Goal: Task Accomplishment & Management: Manage account settings

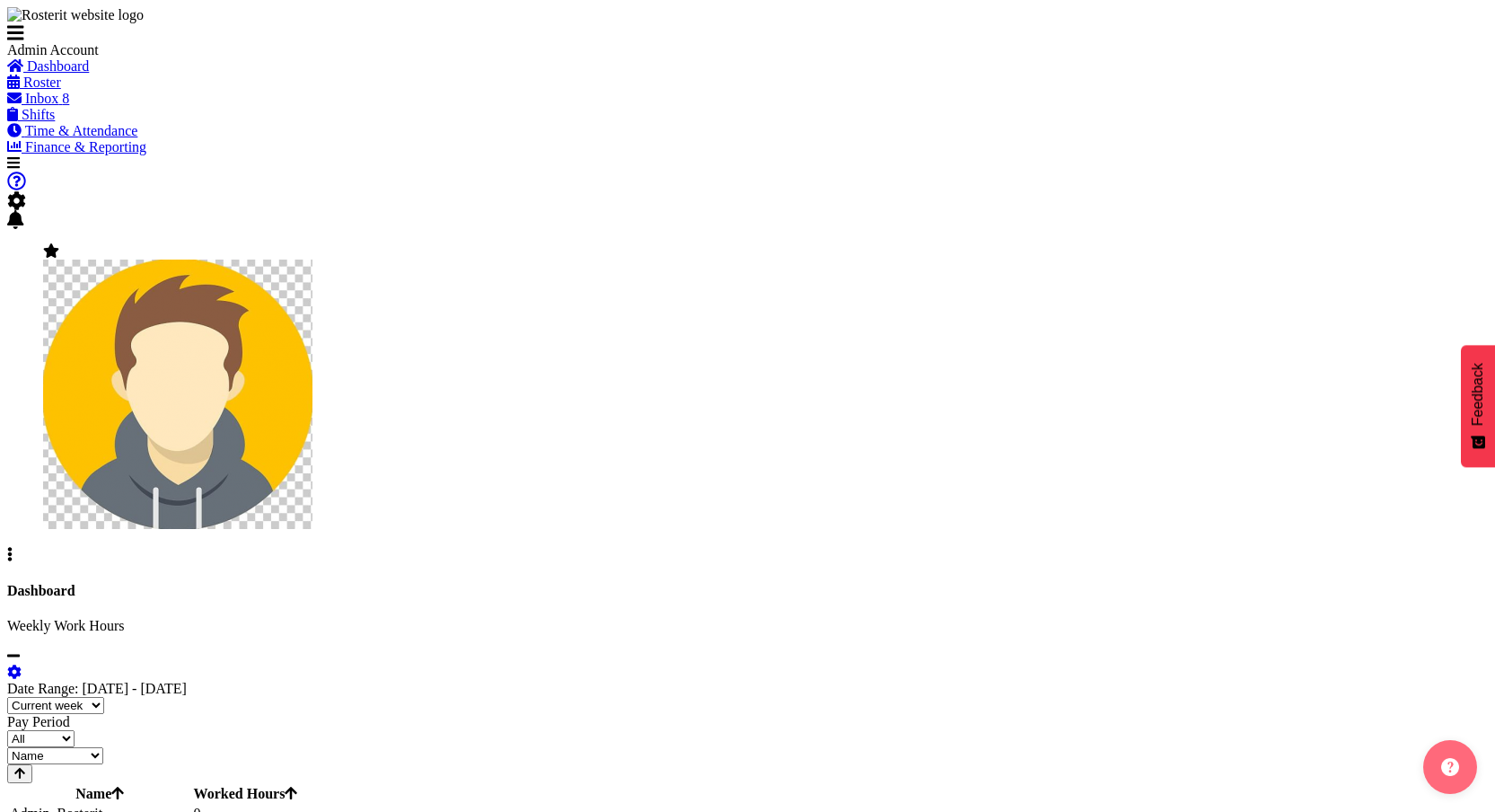
scroll to position [57, 0]
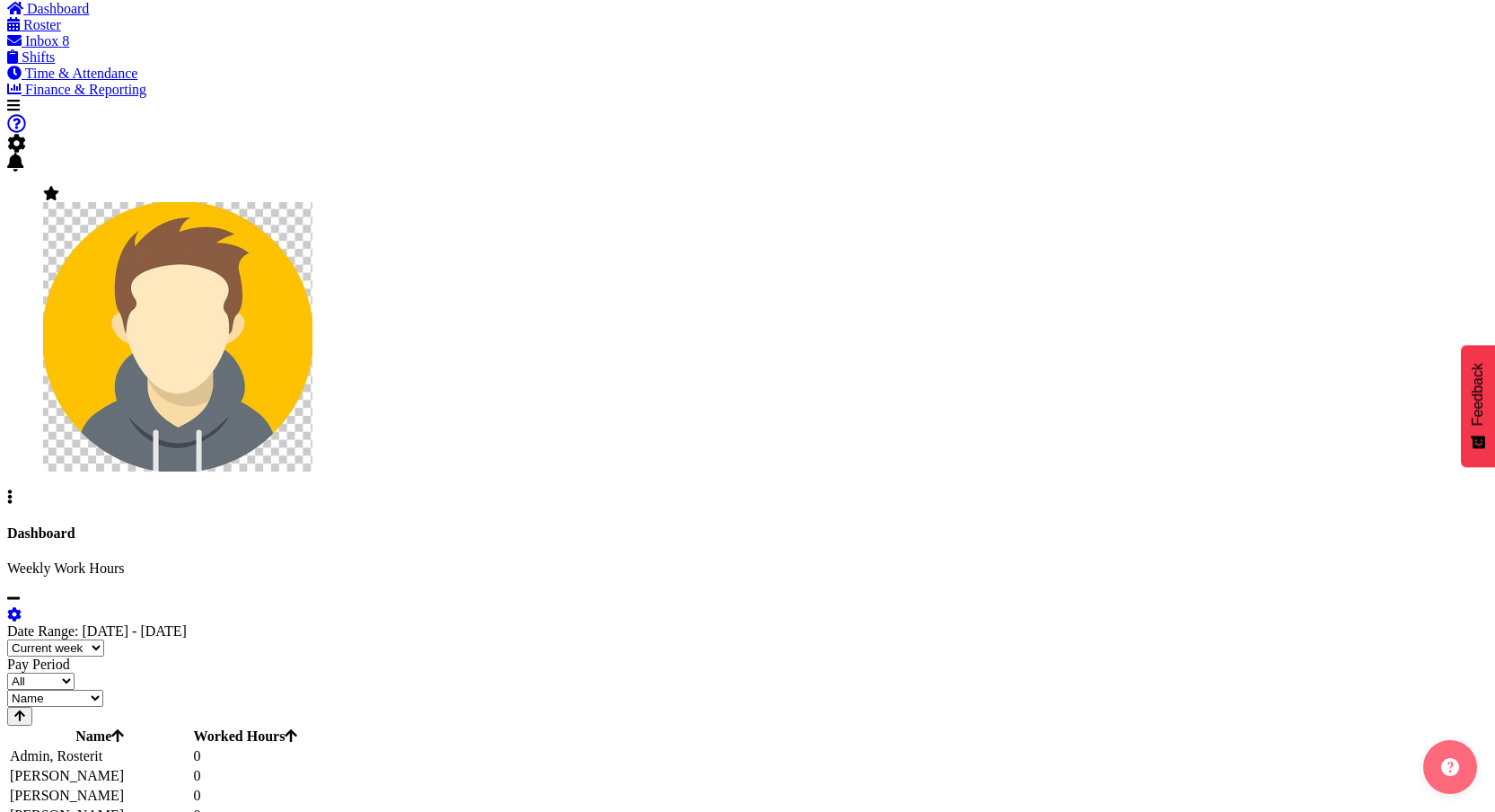
click at [61, 32] on span "Roster" at bounding box center [42, 25] width 38 height 16
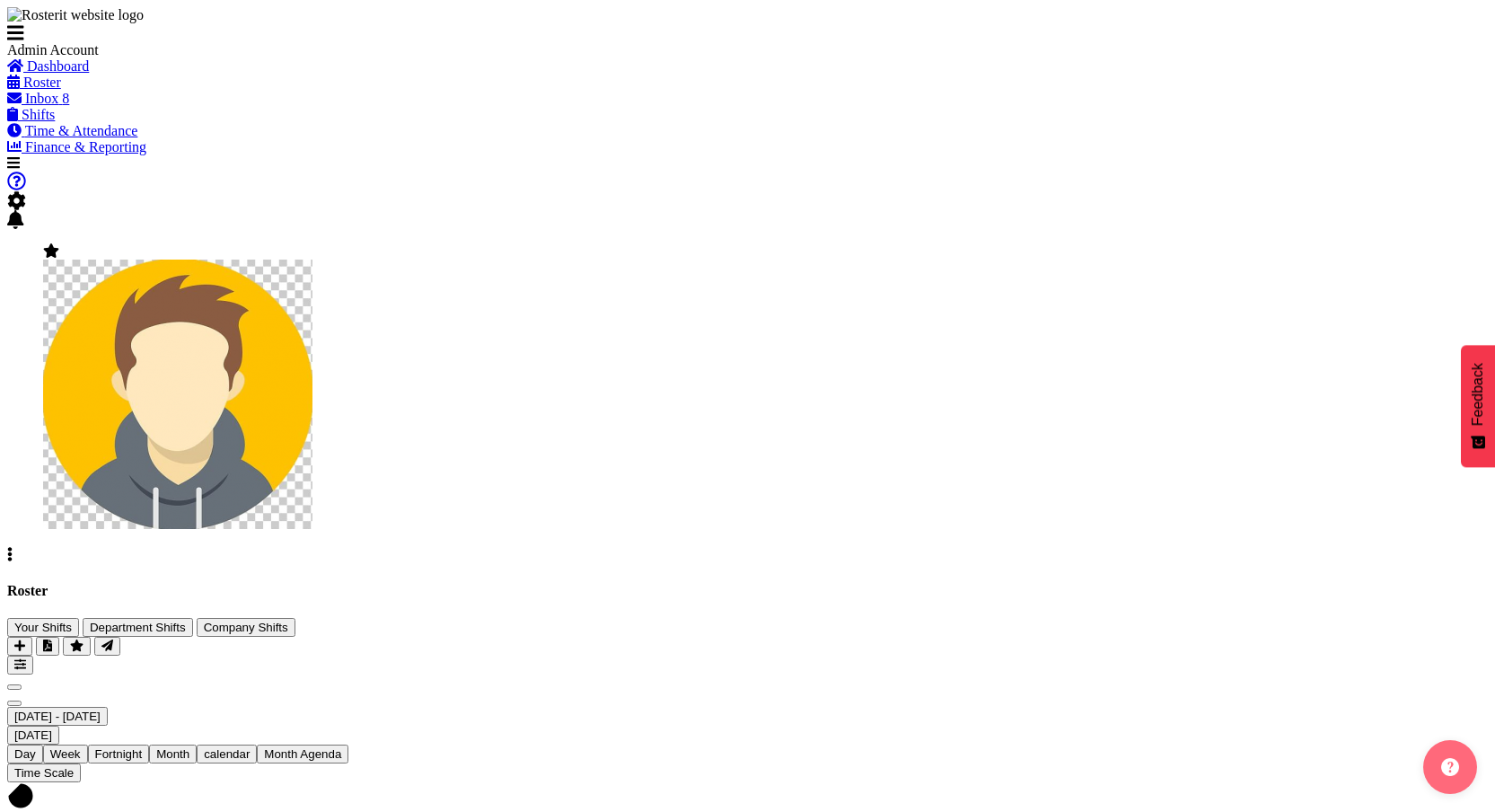
click at [15, 703] on span "Next" at bounding box center [15, 703] width 0 height 0
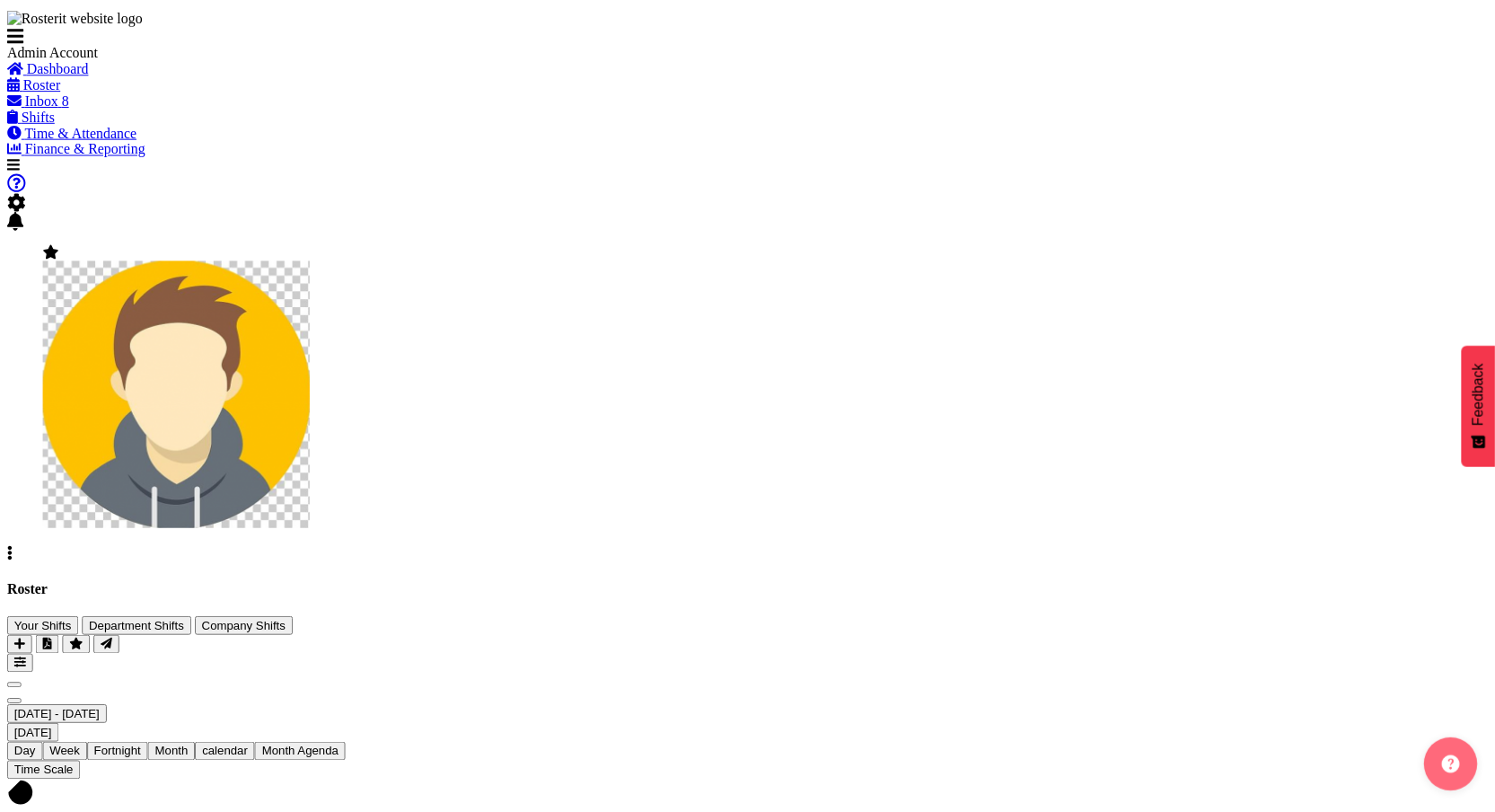
scroll to position [190, 0]
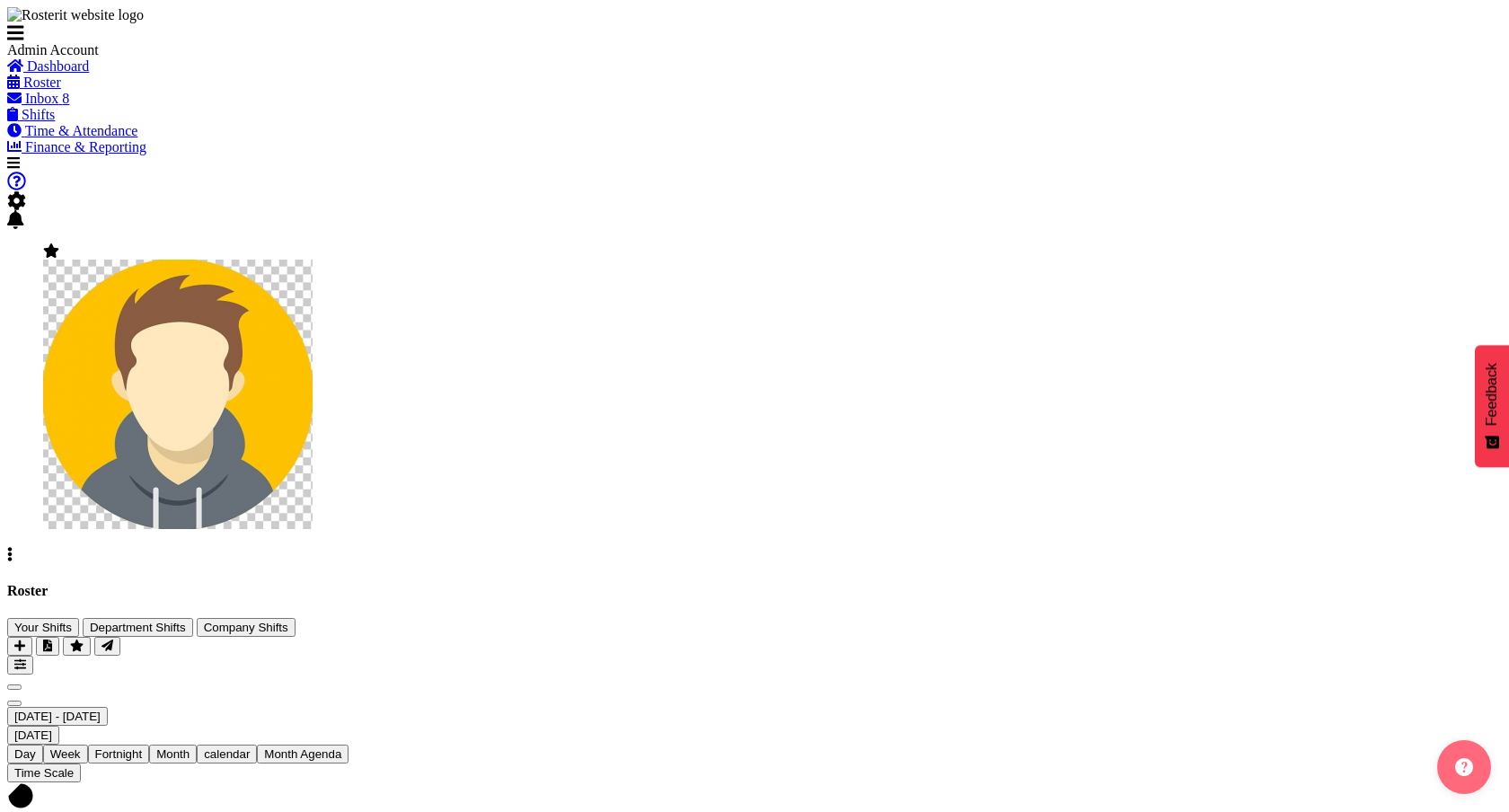
checkbox input "true"
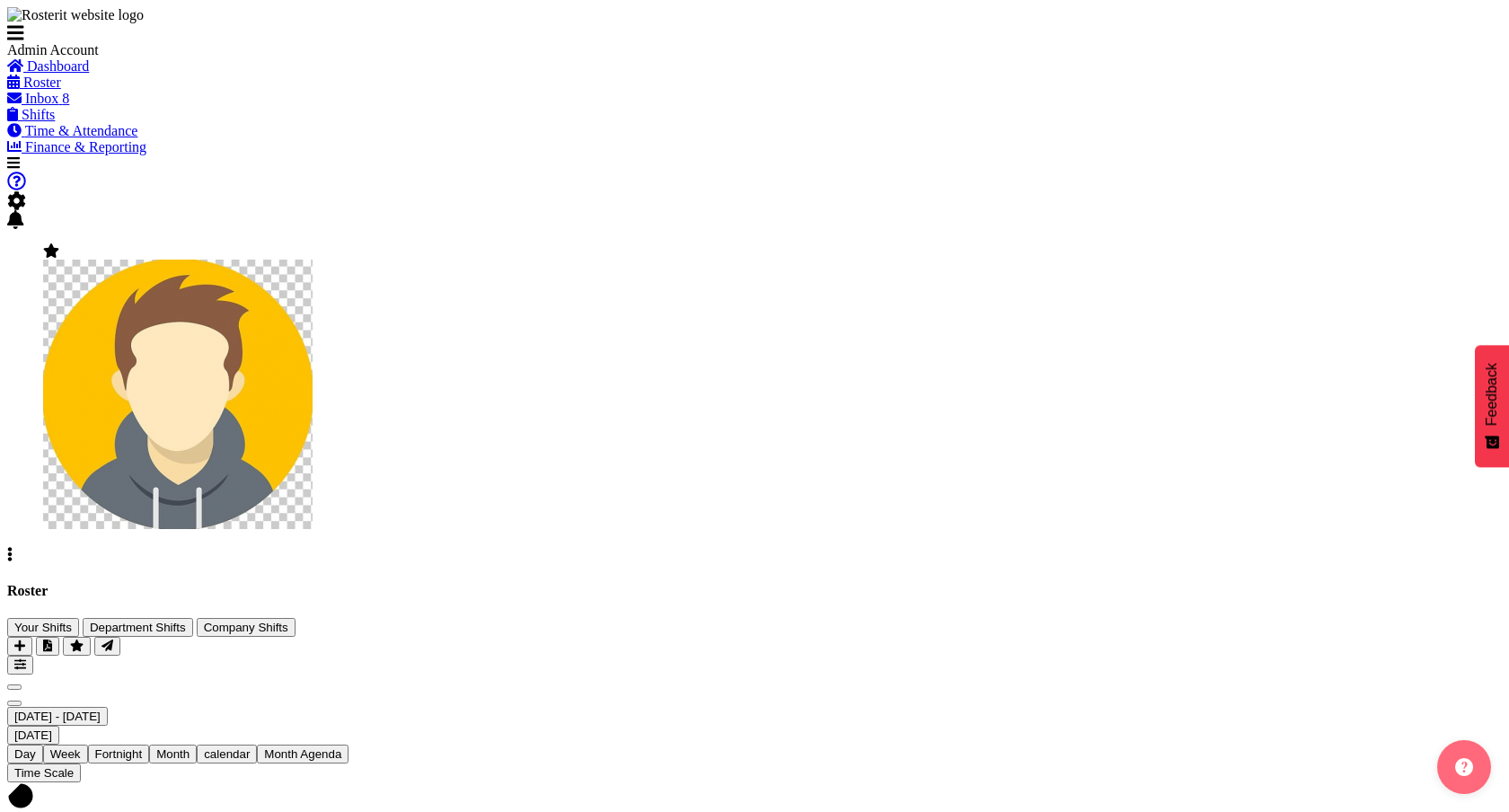
checkbox input "true"
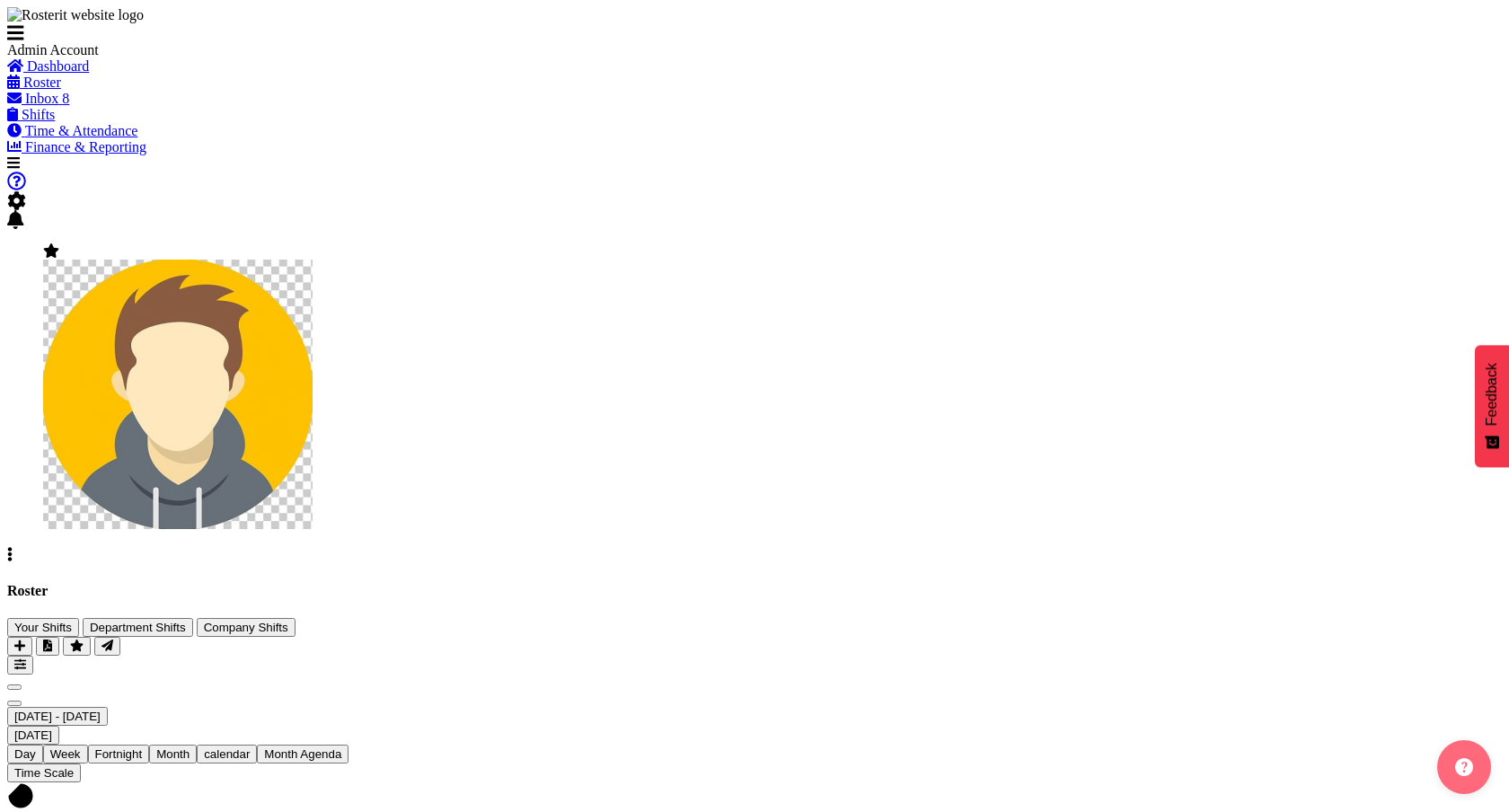
checkbox input "true"
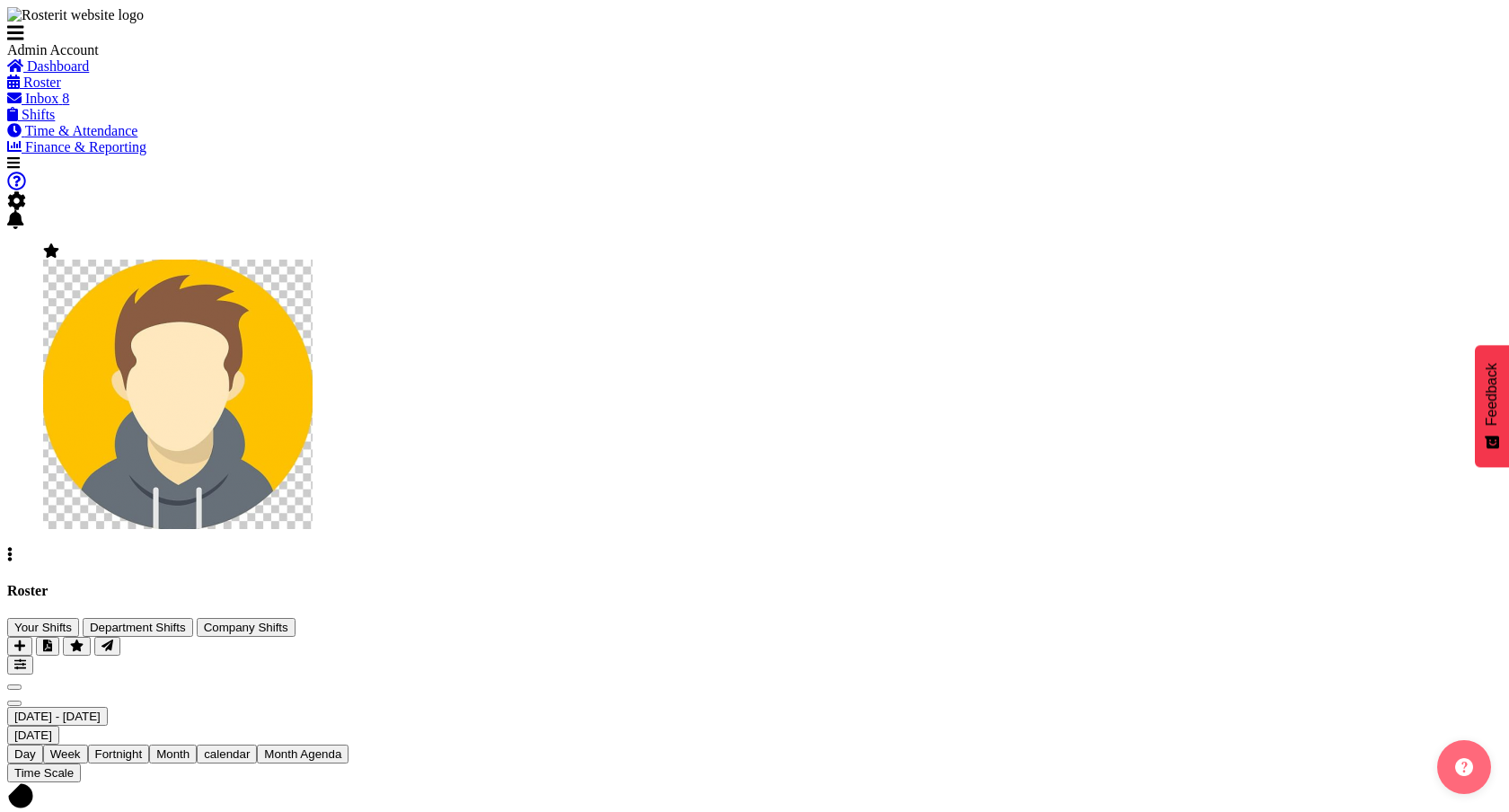
click at [105, 138] on span "Time & Attendance" at bounding box center [82, 130] width 113 height 16
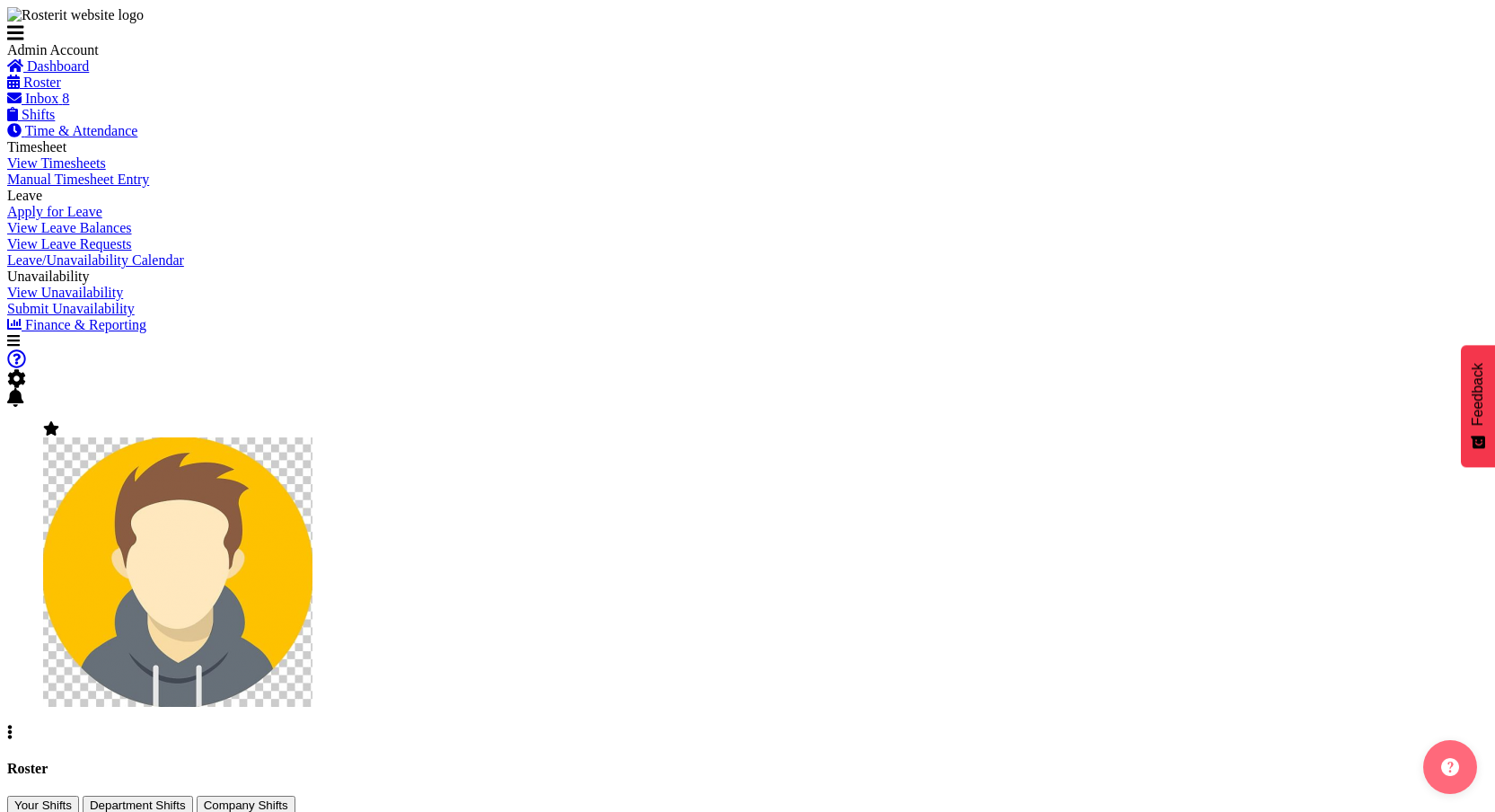
click at [55, 122] on span "Shifts" at bounding box center [38, 115] width 33 height 16
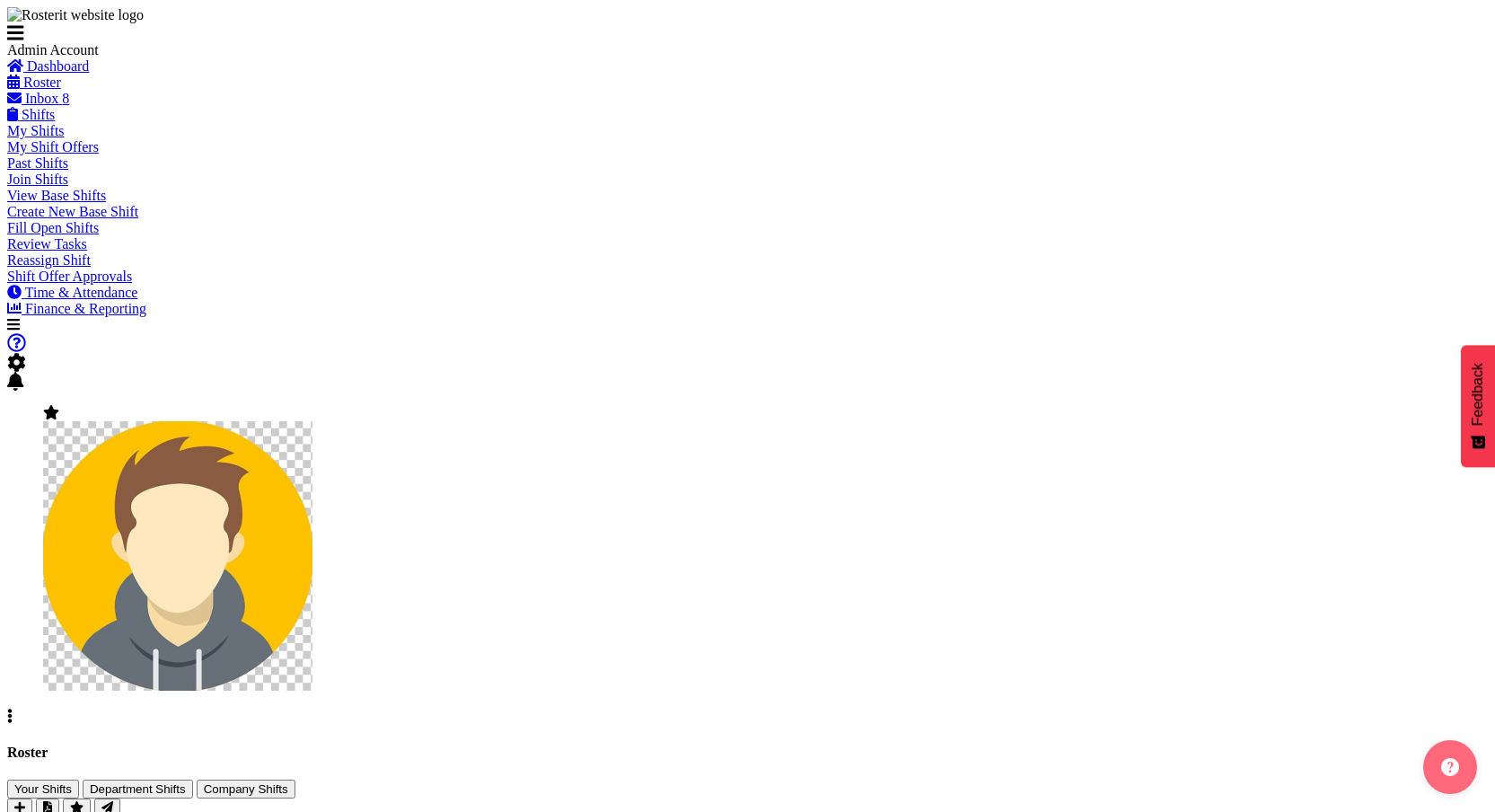
scroll to position [162, 0]
click at [132, 283] on span "Shift Offer Approvals" at bounding box center [69, 277] width 125 height 16
checkbox input "true"
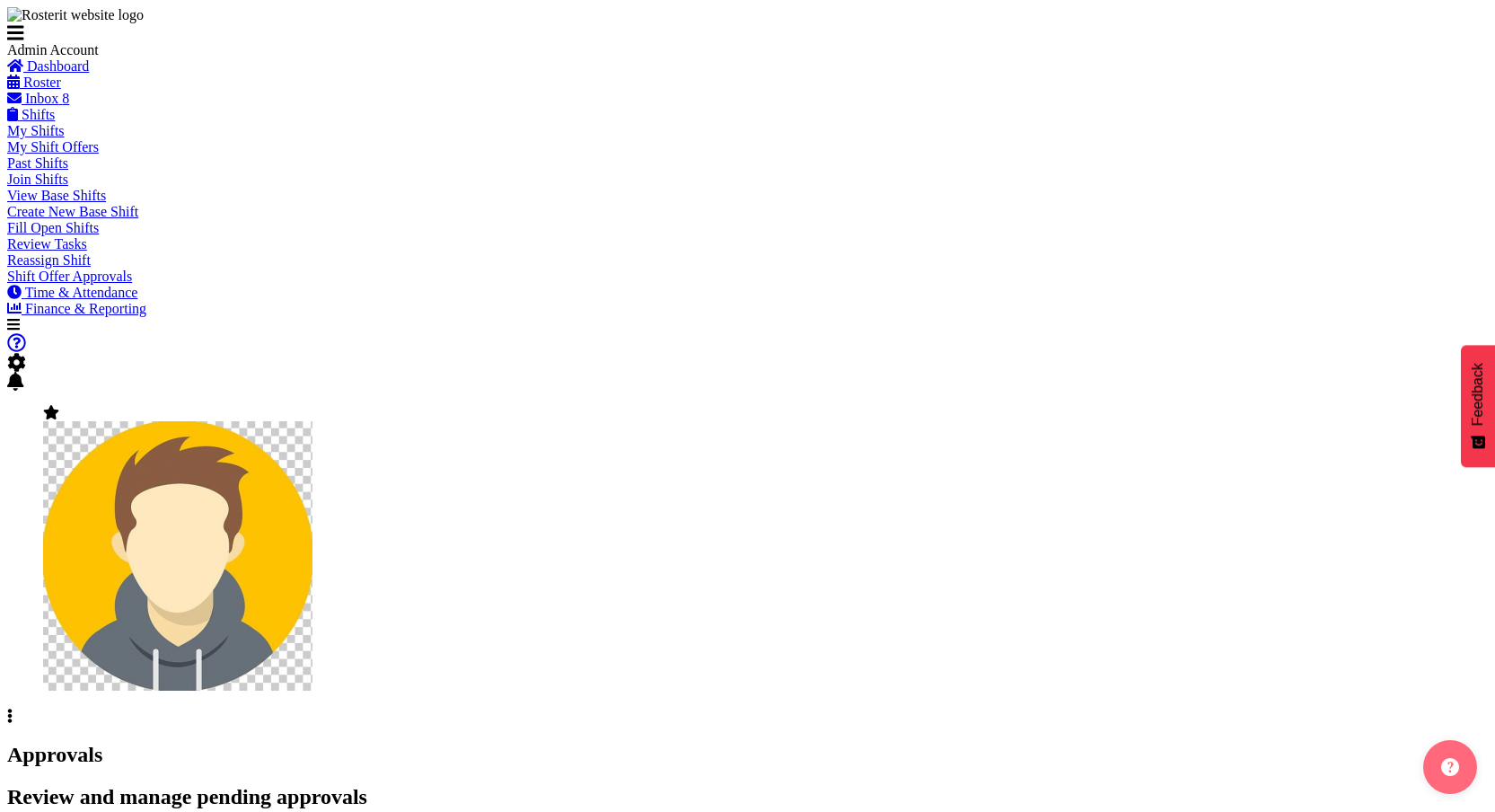
checkbox input "true"
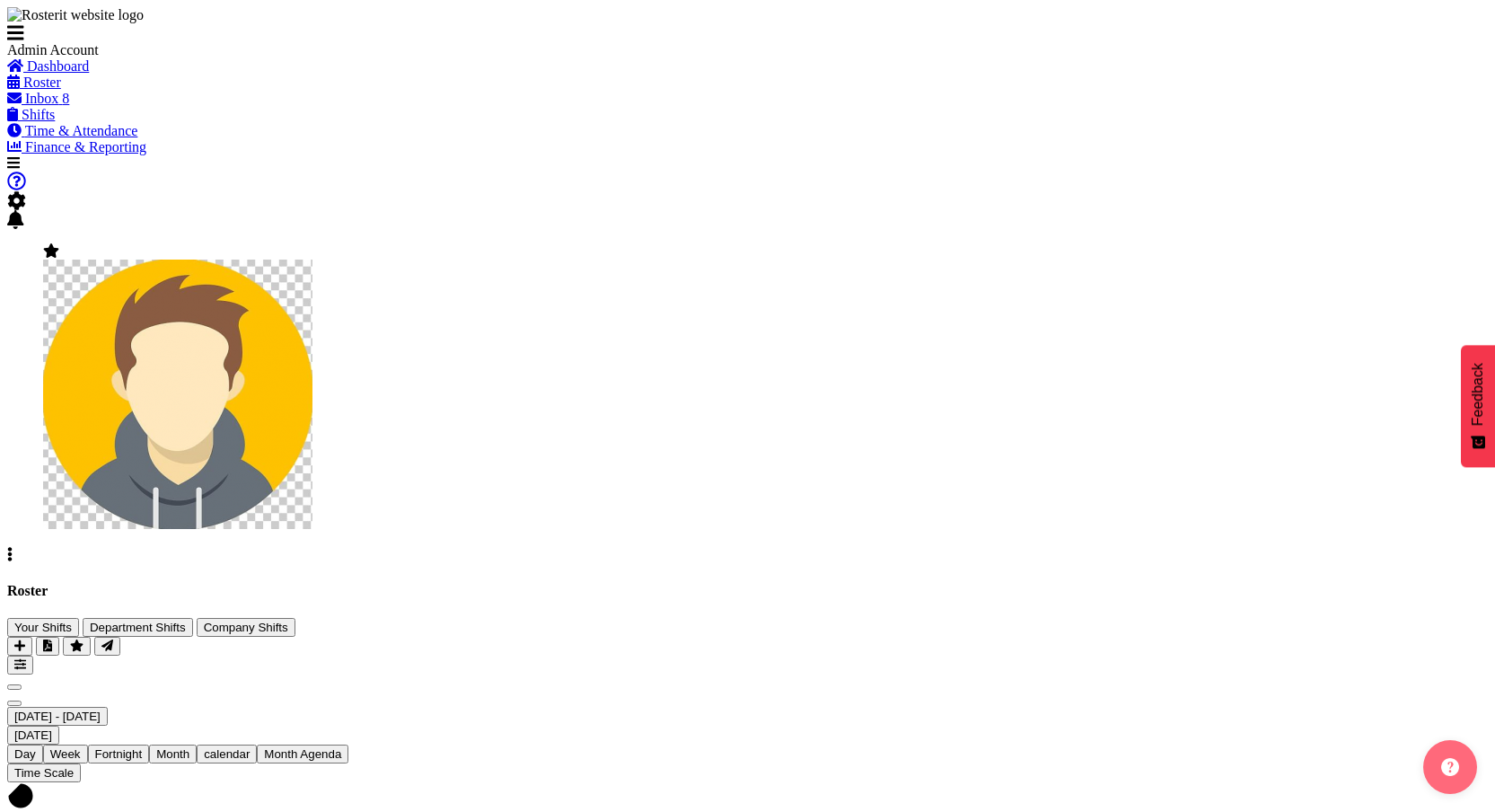
click at [15, 703] on span "Next" at bounding box center [15, 703] width 0 height 0
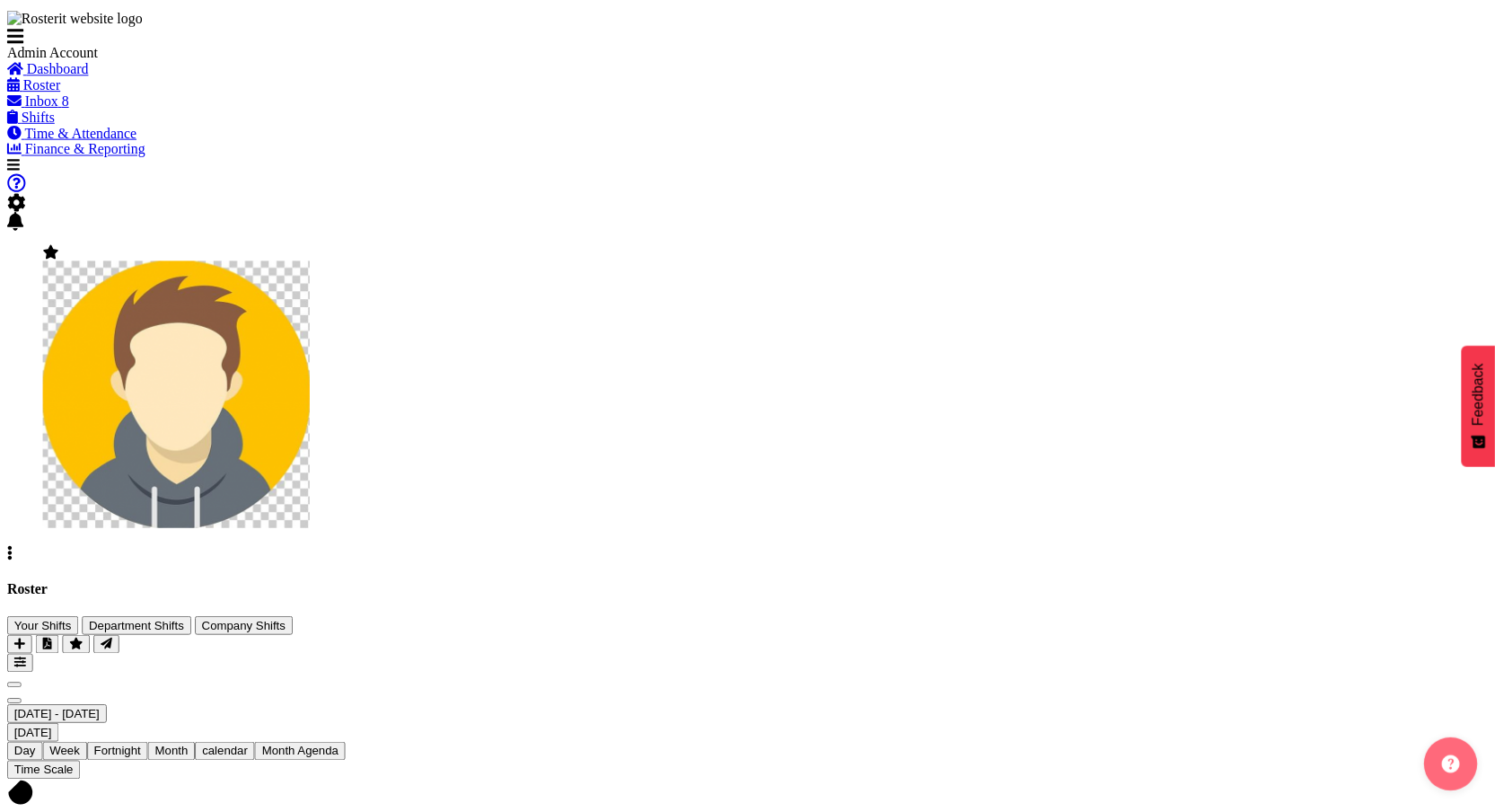
scroll to position [190, 0]
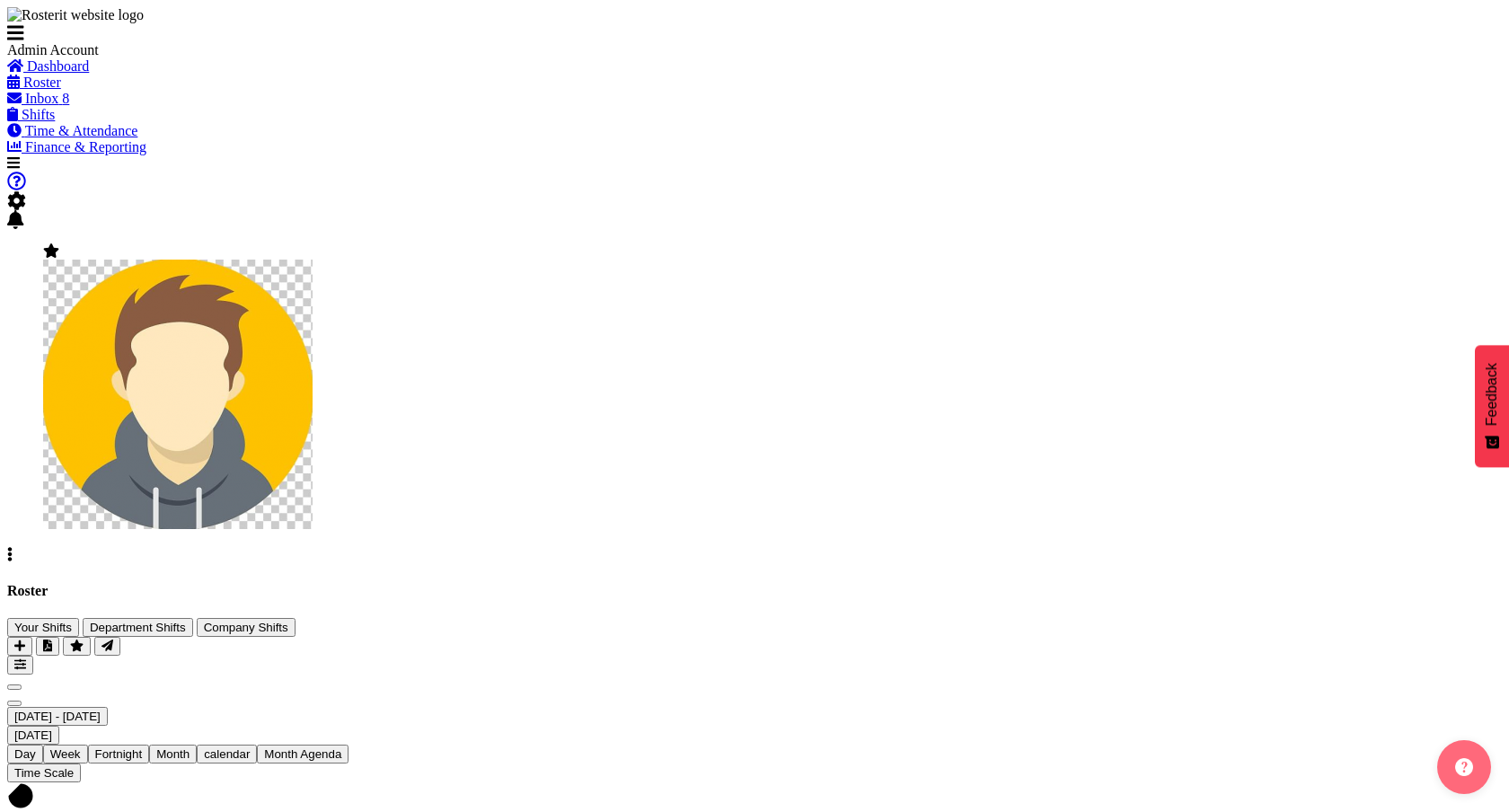
checkbox input "true"
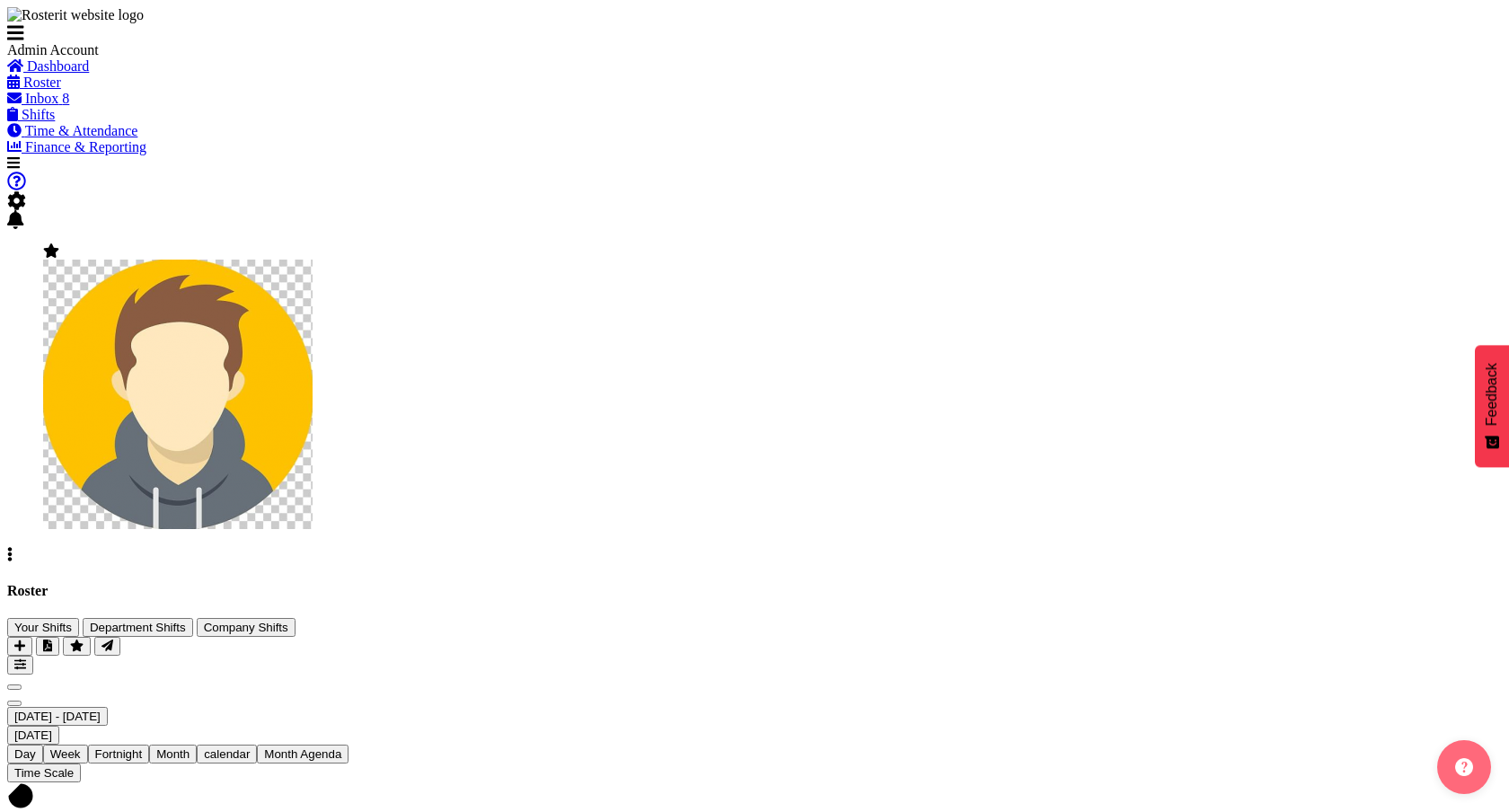
checkbox input "true"
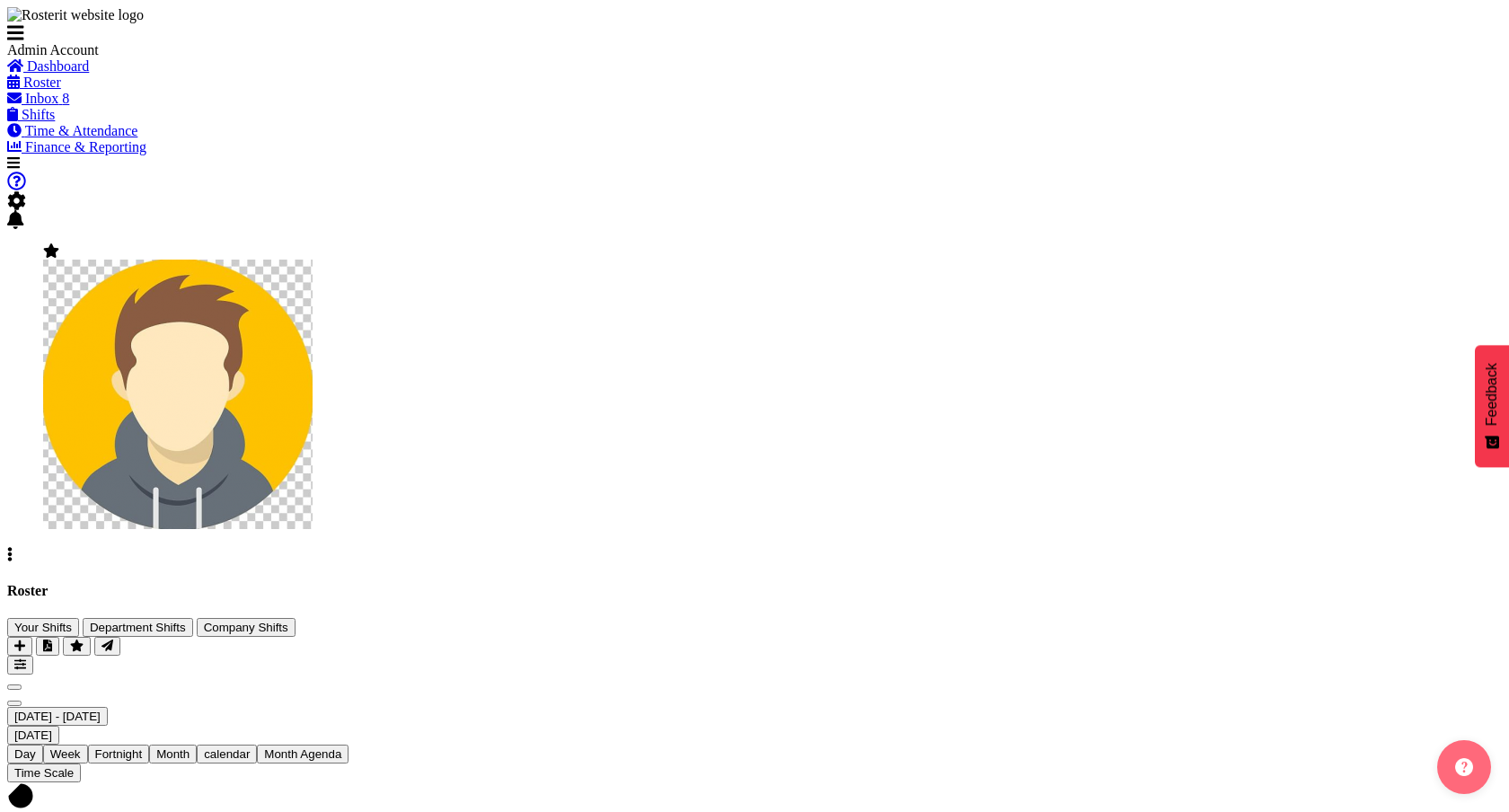
checkbox input "true"
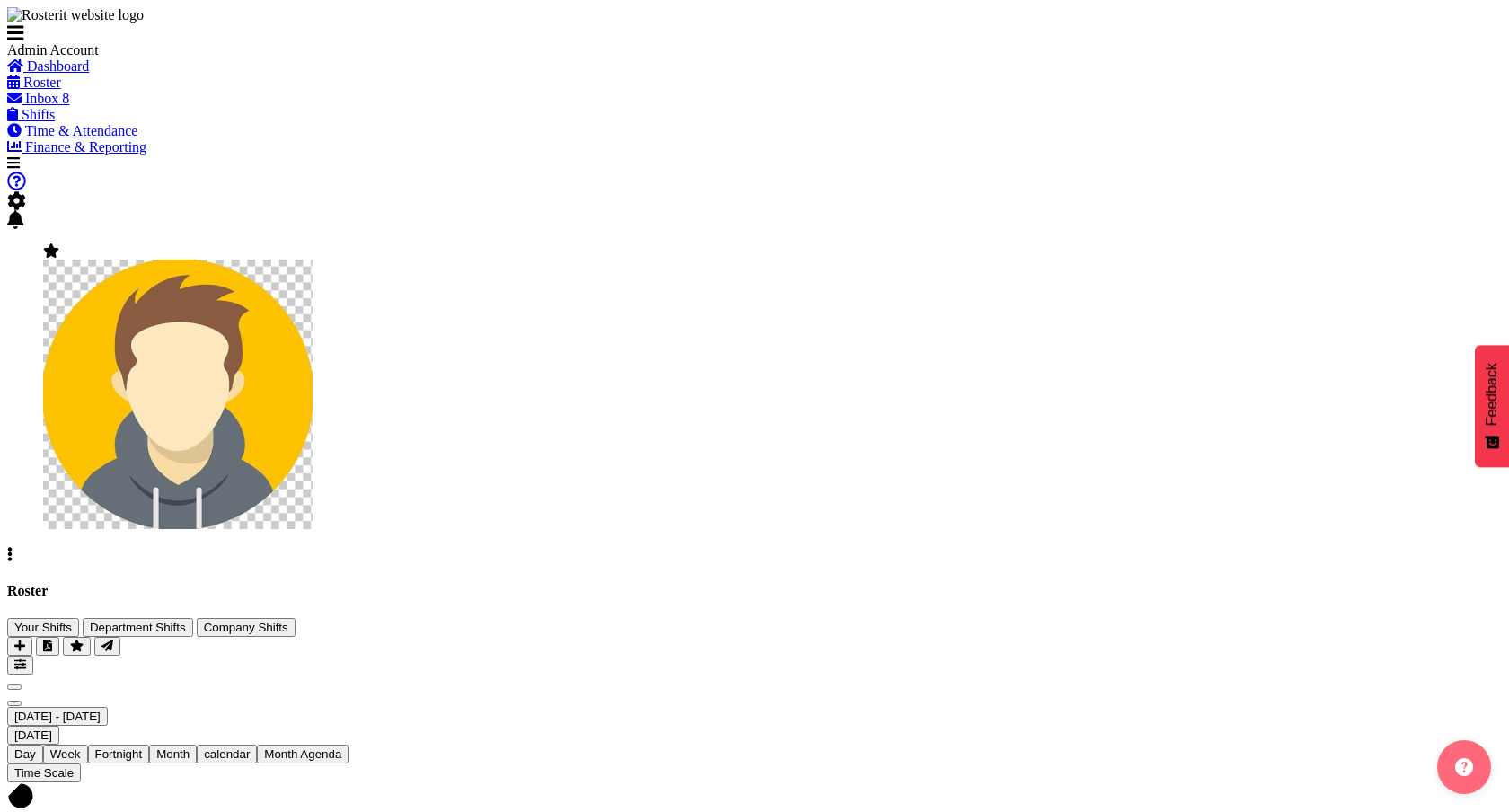
checkbox input "true"
drag, startPoint x: 1235, startPoint y: 634, endPoint x: 1269, endPoint y: 641, distance: 34.7
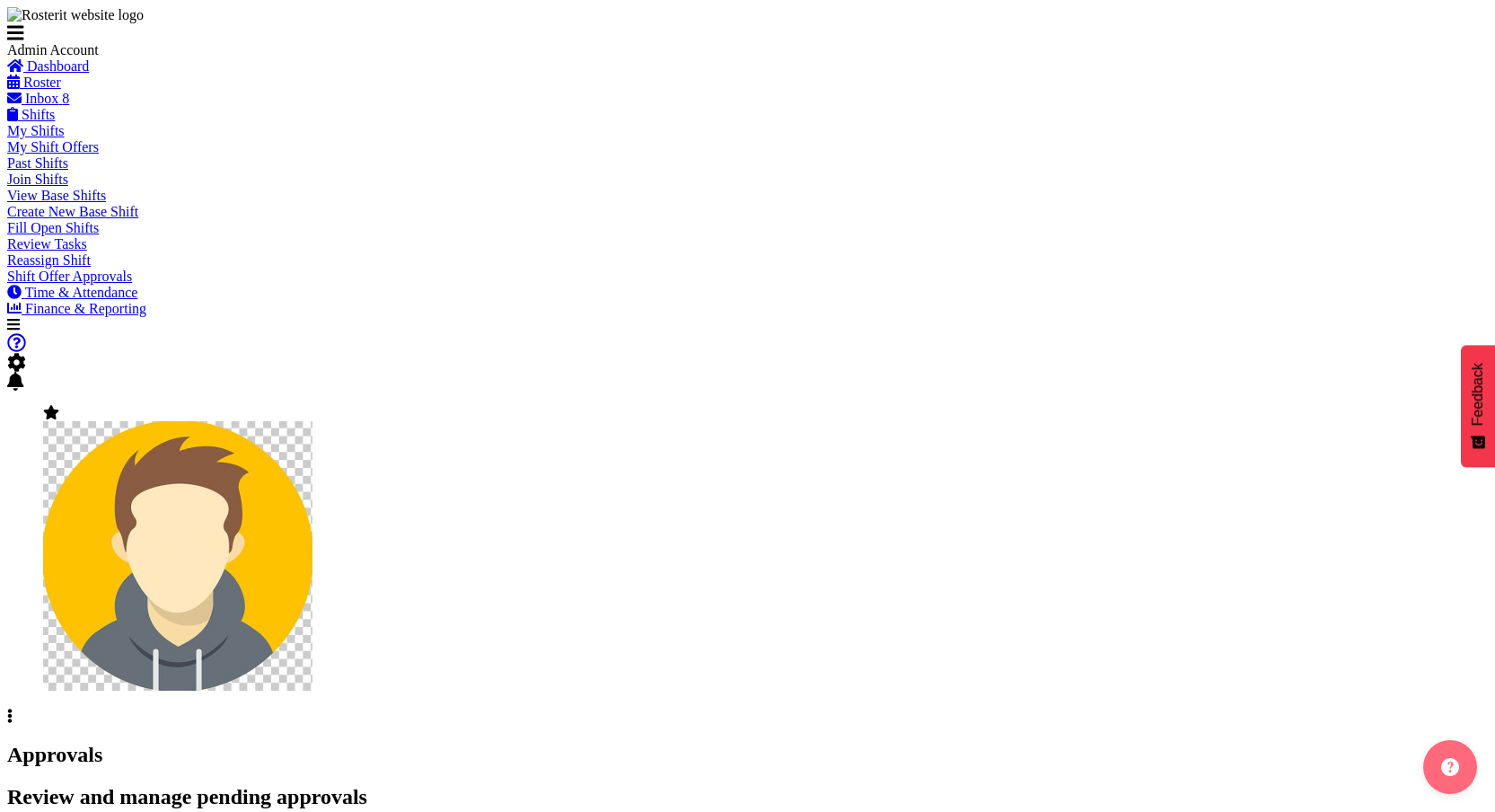
checkbox input "true"
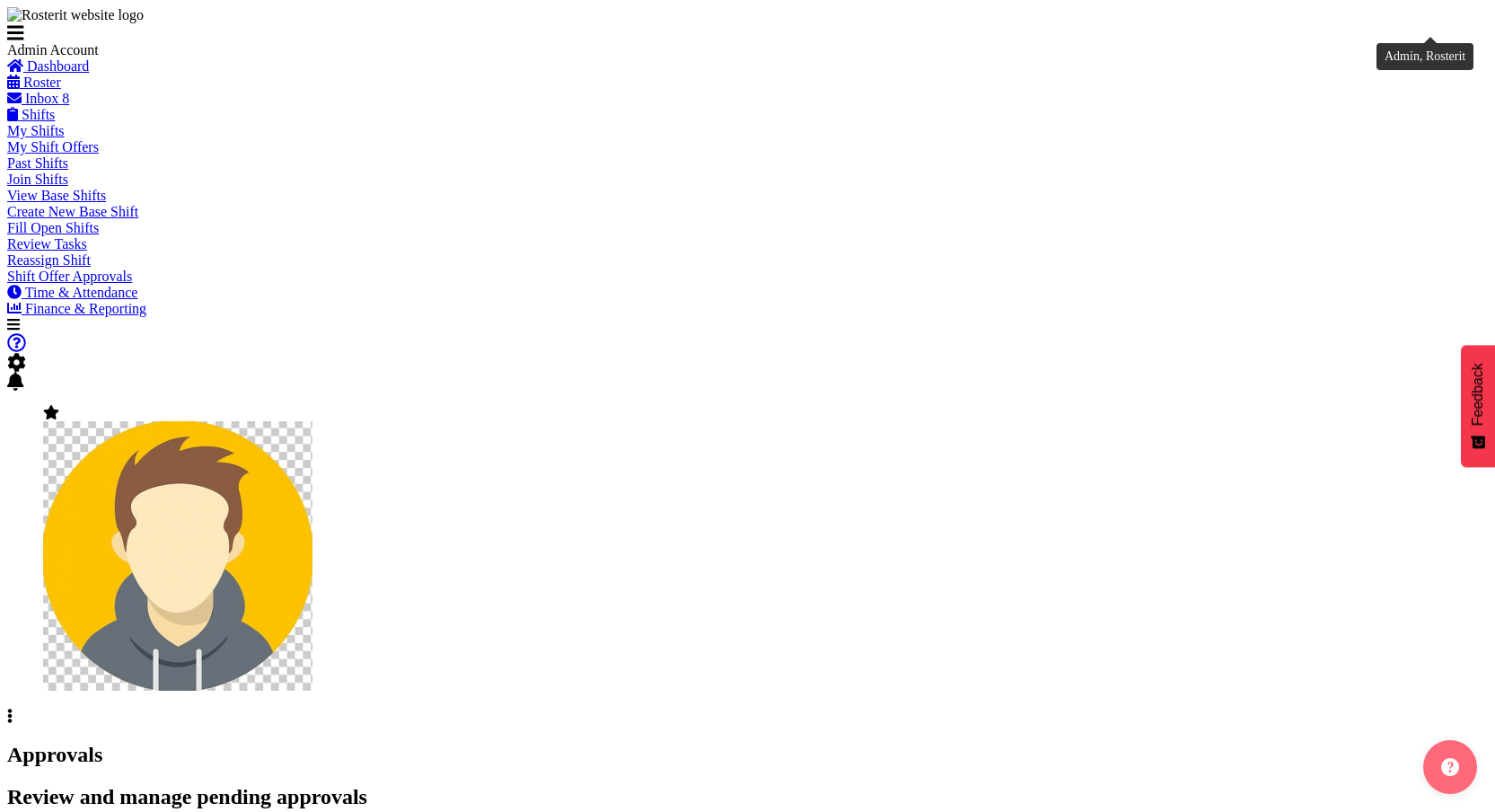
click at [313, 421] on img at bounding box center [177, 555] width 270 height 270
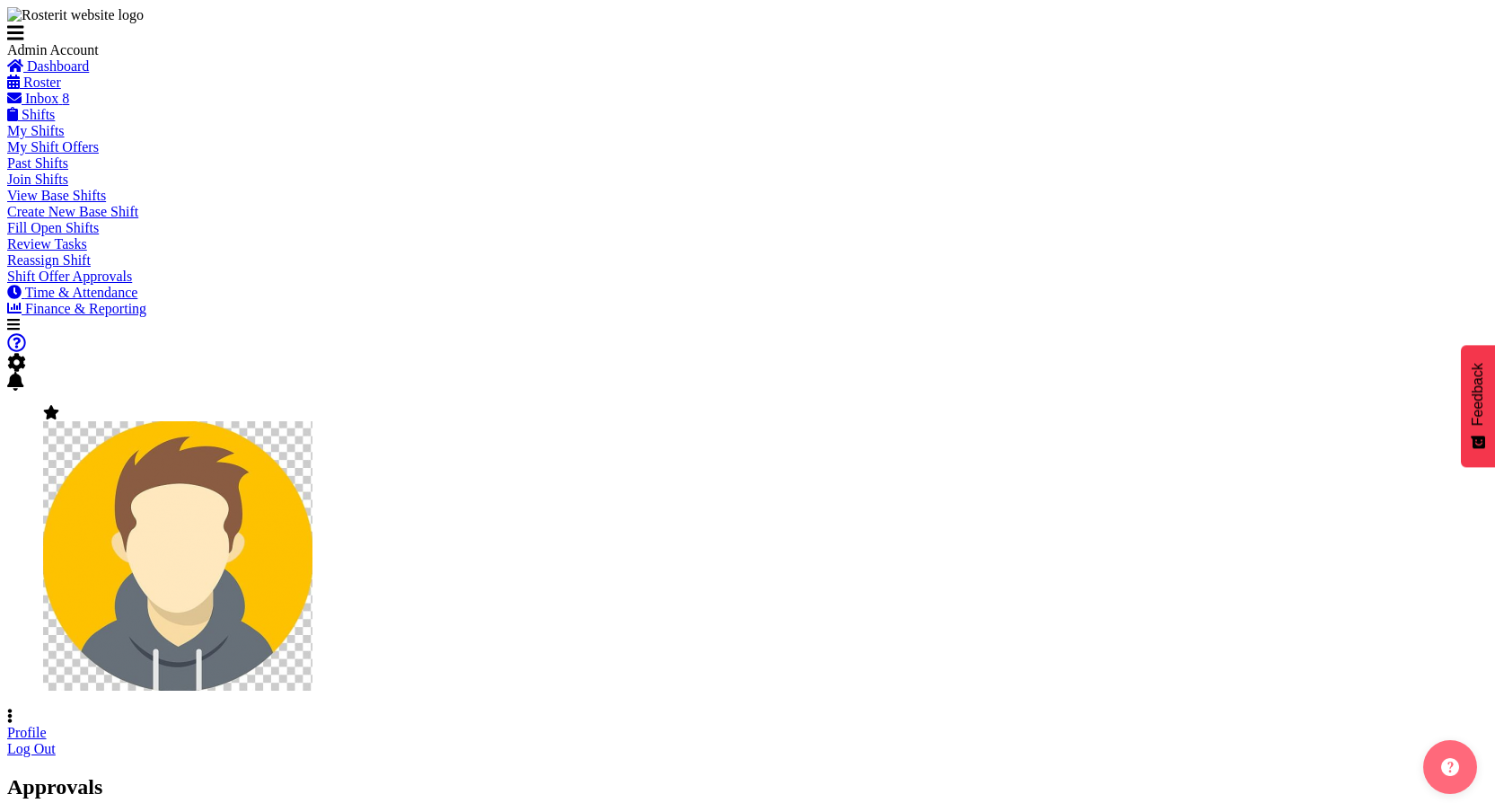
click at [26, 354] on span at bounding box center [16, 362] width 19 height 16
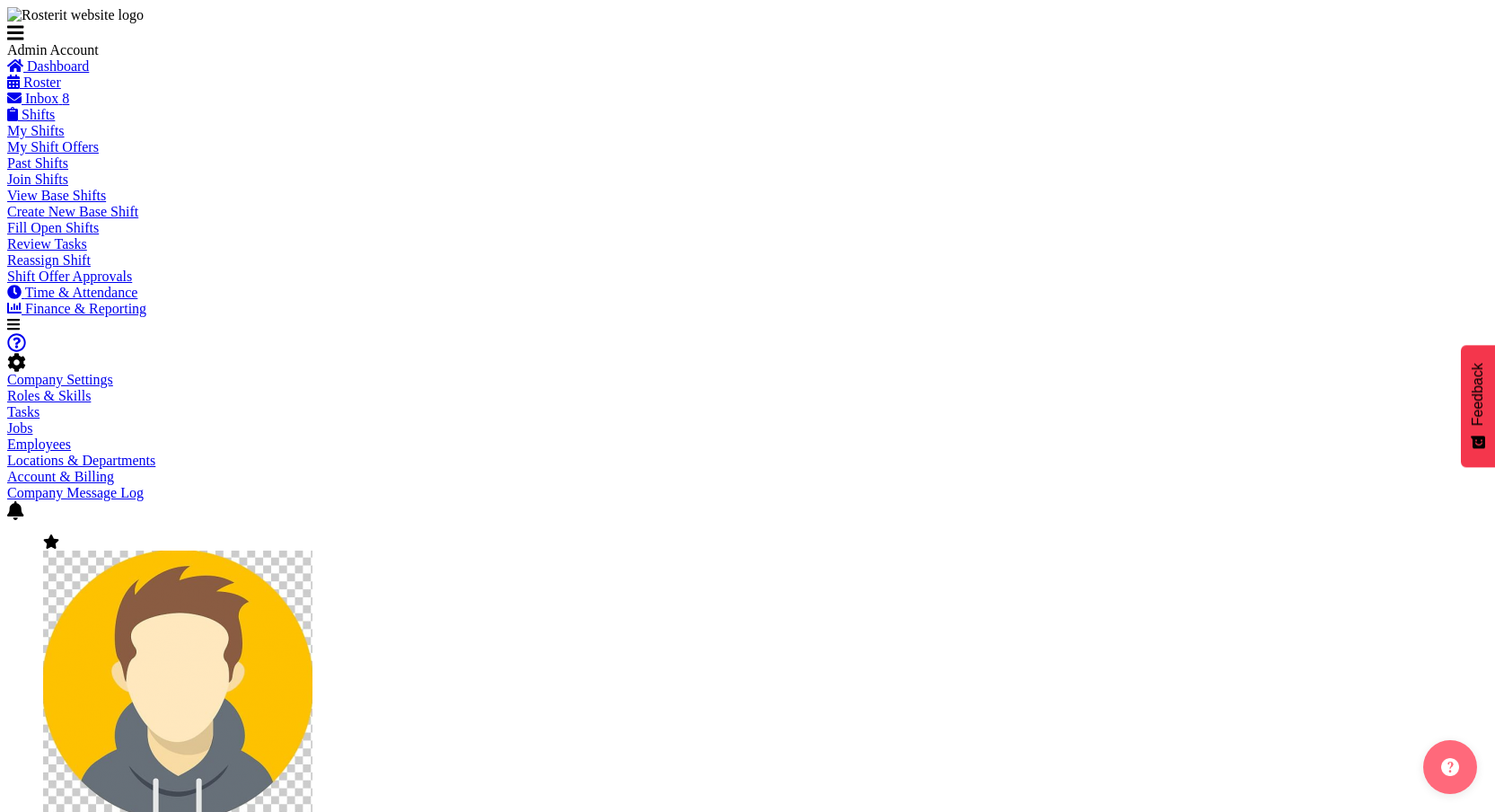
click at [71, 436] on link "Employees" at bounding box center [38, 444] width 63 height 16
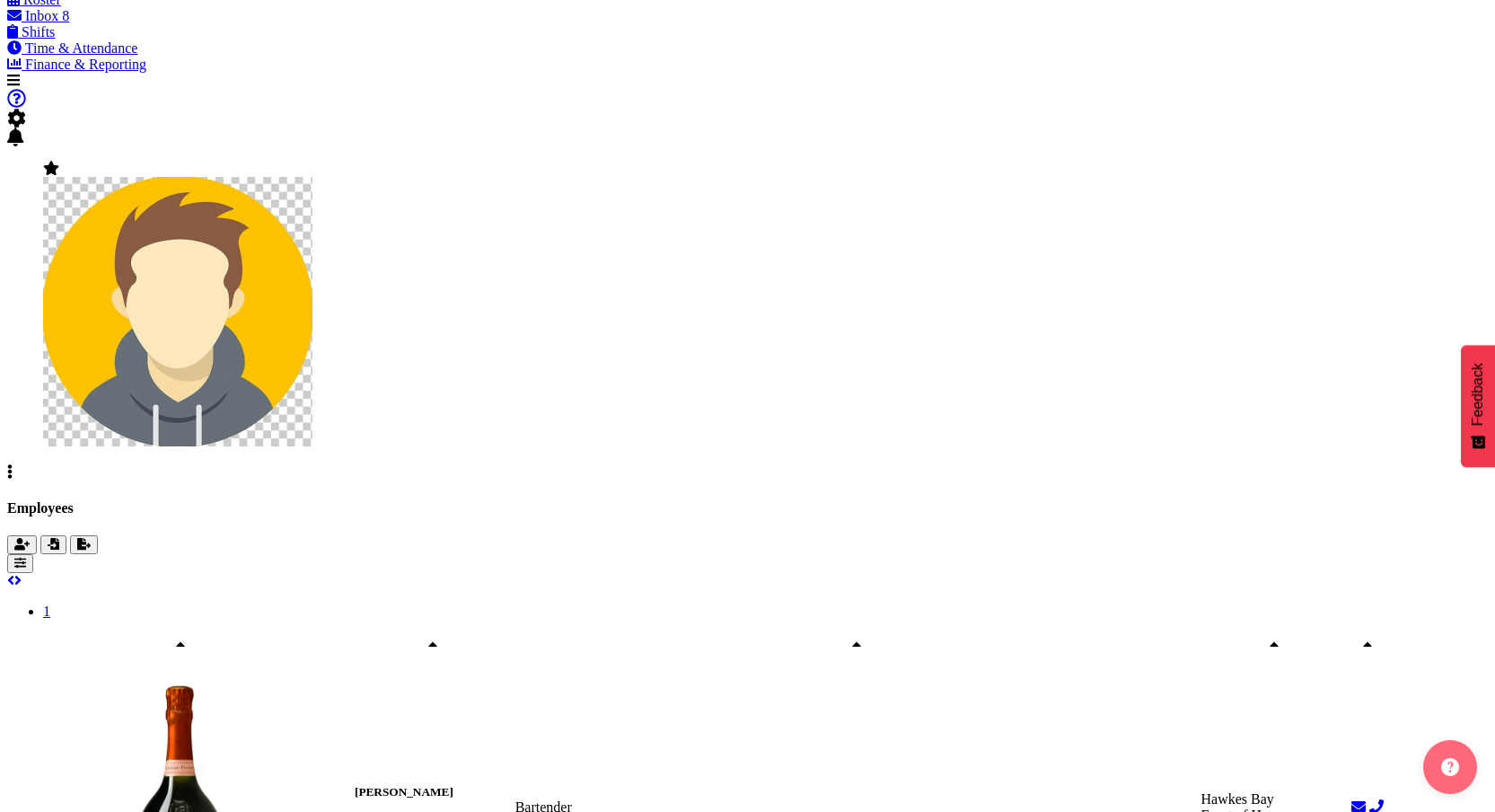
scroll to position [278, 0]
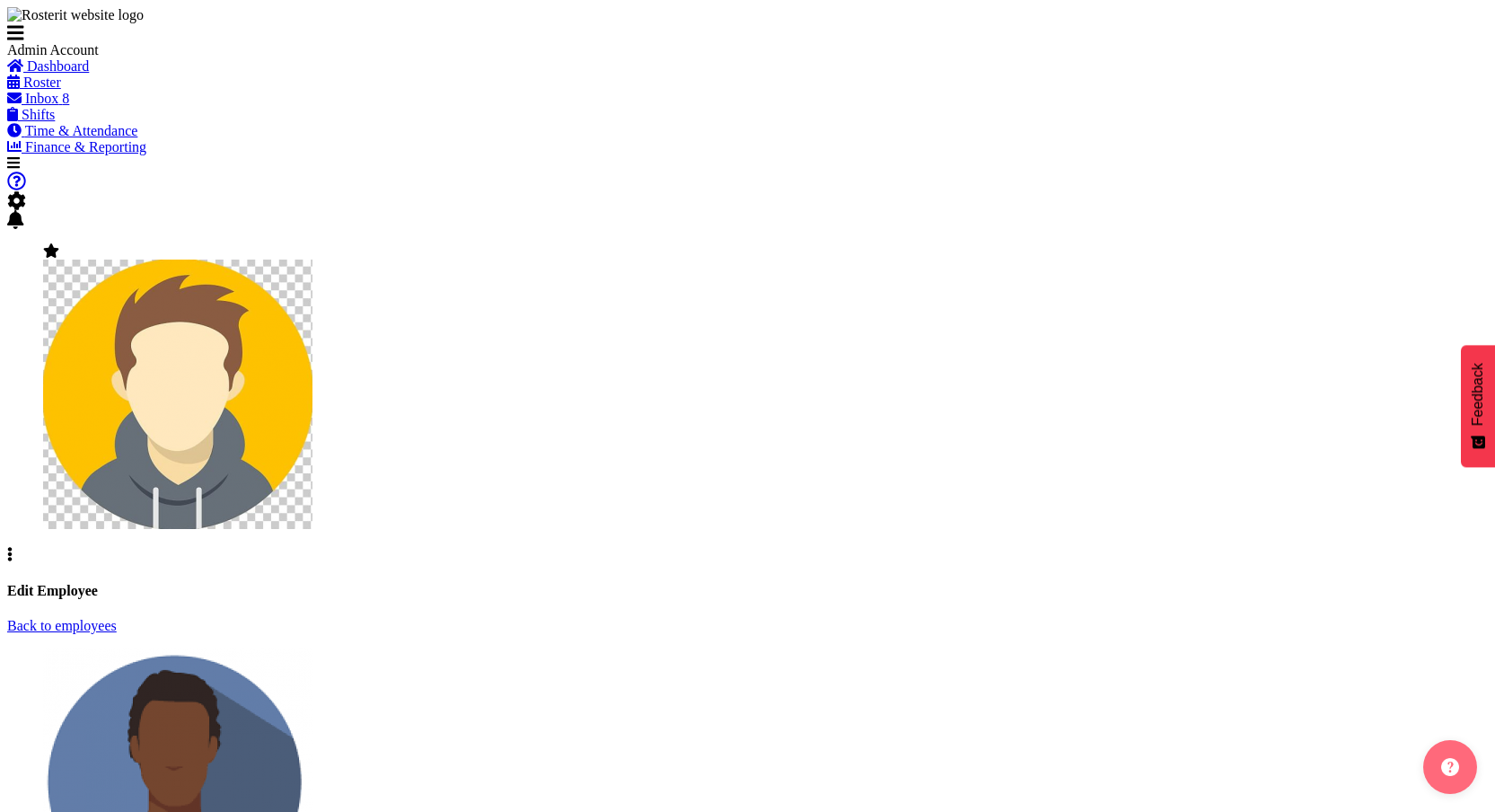
select select "TimelineWeek"
select select
select select "363"
select select "manager"
